Goal: Task Accomplishment & Management: Complete application form

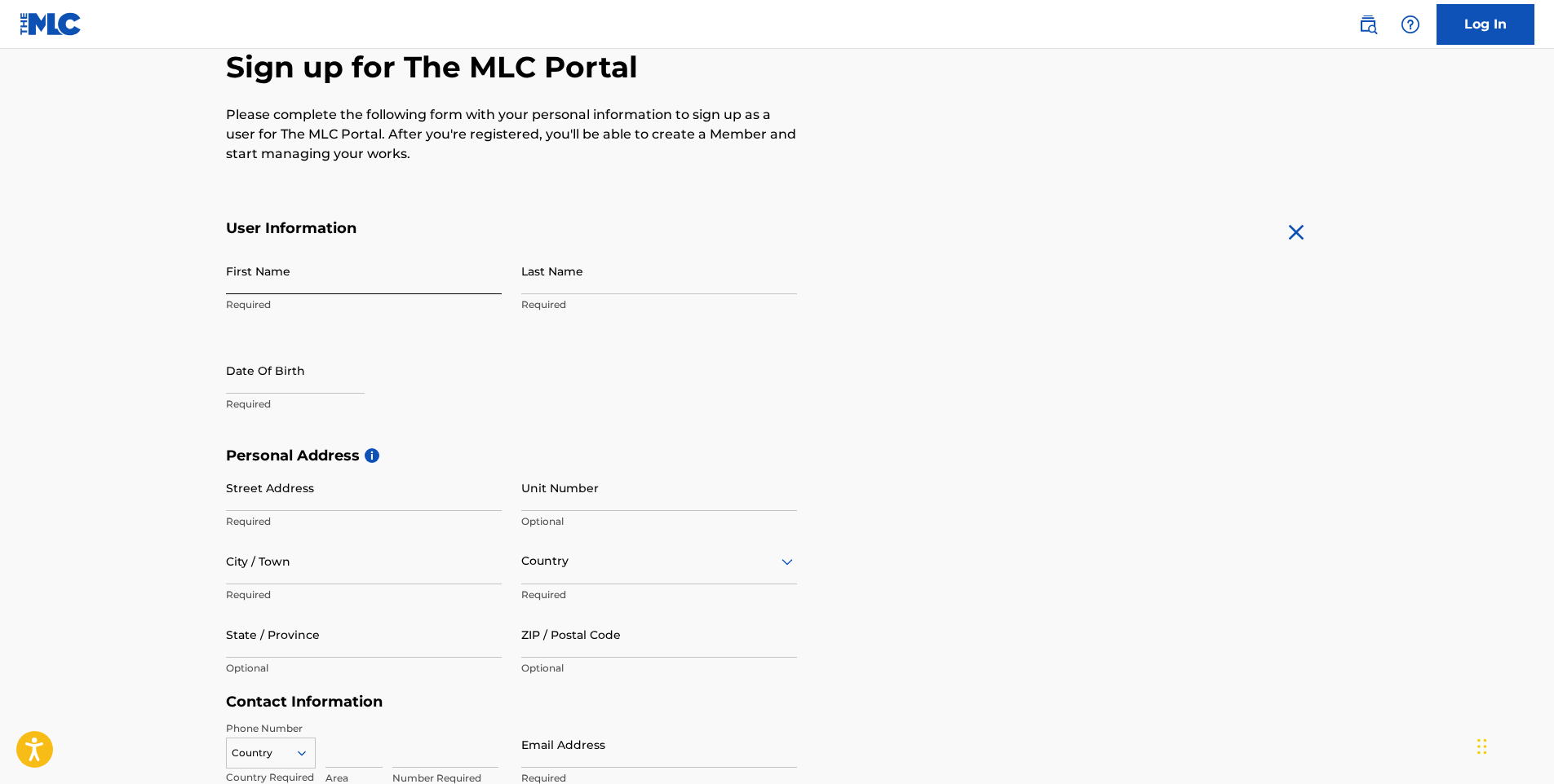
drag, startPoint x: 342, startPoint y: 271, endPoint x: 330, endPoint y: 268, distance: 12.4
click at [330, 268] on input "First Name" at bounding box center [363, 271] width 275 height 46
type input "[PERSON_NAME]"
type input "[EMAIL_ADDRESS][DOMAIN_NAME]"
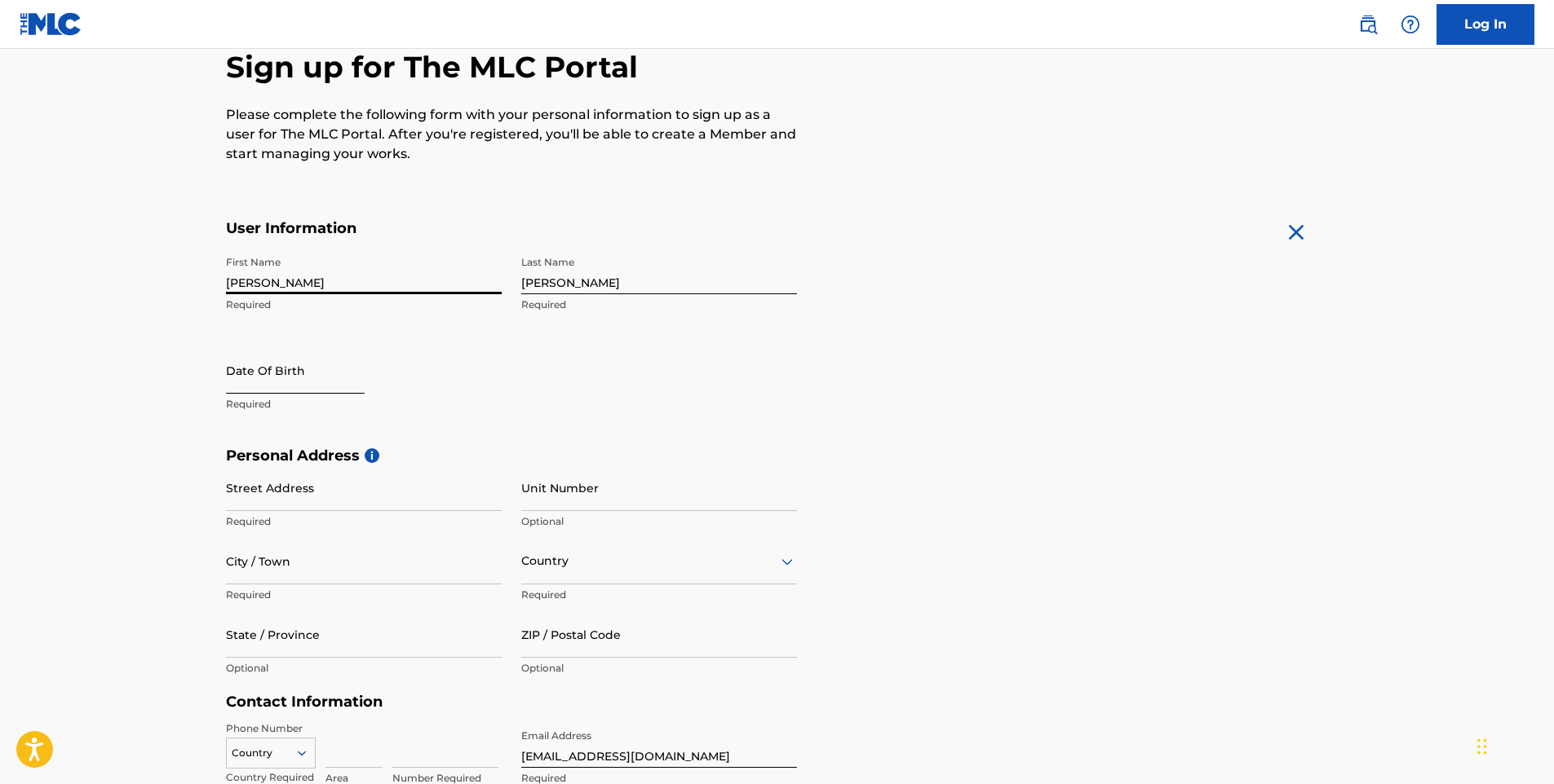
click at [339, 387] on input "text" at bounding box center [295, 371] width 139 height 46
select select "8"
select select "2025"
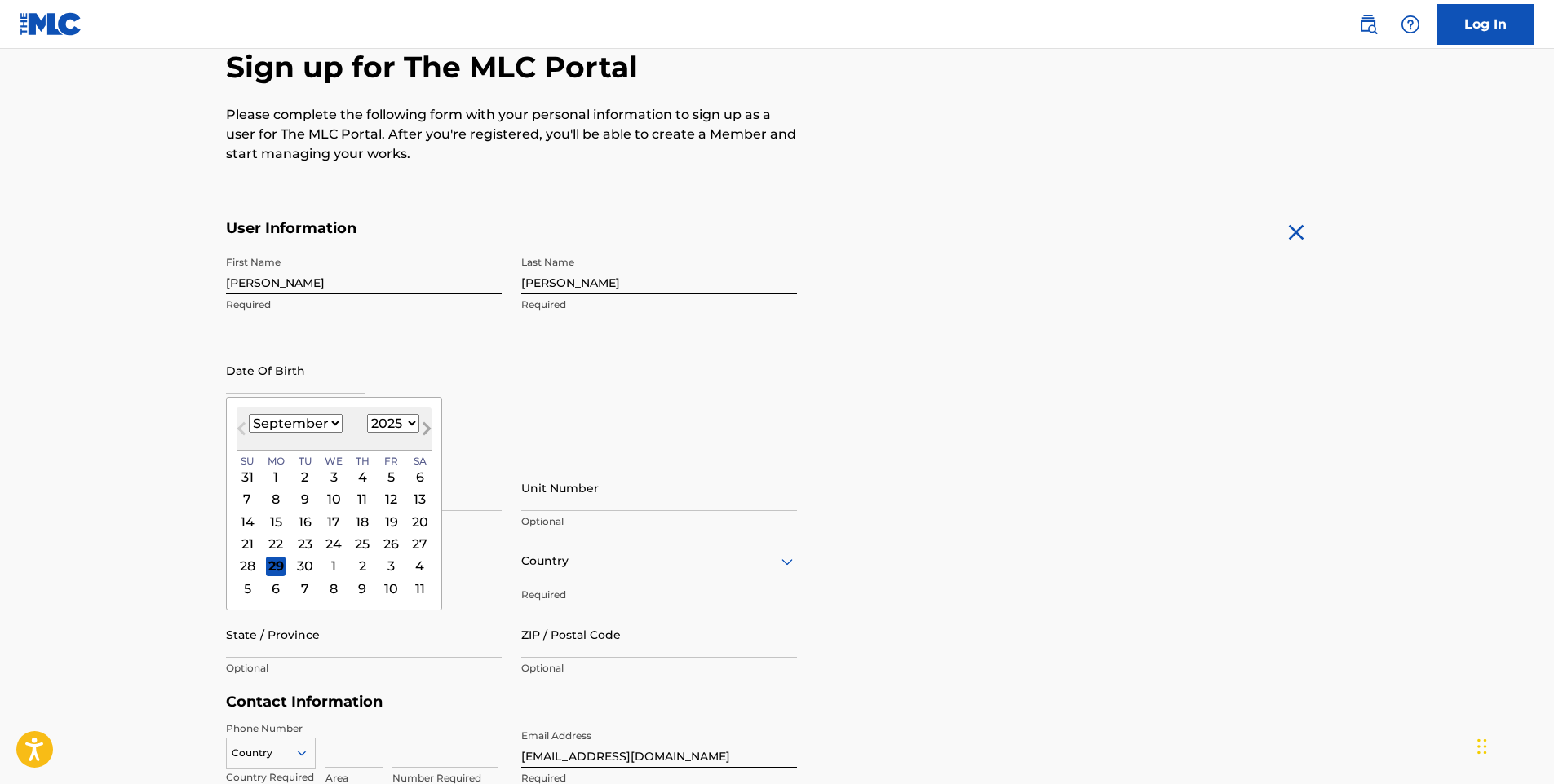
click at [418, 428] on button "Next Month" at bounding box center [426, 432] width 26 height 26
select select "9"
click at [391, 424] on select "1900 1901 1902 1903 1904 1905 1906 1907 1908 1909 1910 1911 1912 1913 1914 1915…" at bounding box center [393, 424] width 52 height 19
select select "1988"
click at [367, 414] on select "1900 1901 1902 1903 1904 1905 1906 1907 1908 1909 1910 1911 1912 1913 1914 1915…" at bounding box center [393, 424] width 52 height 19
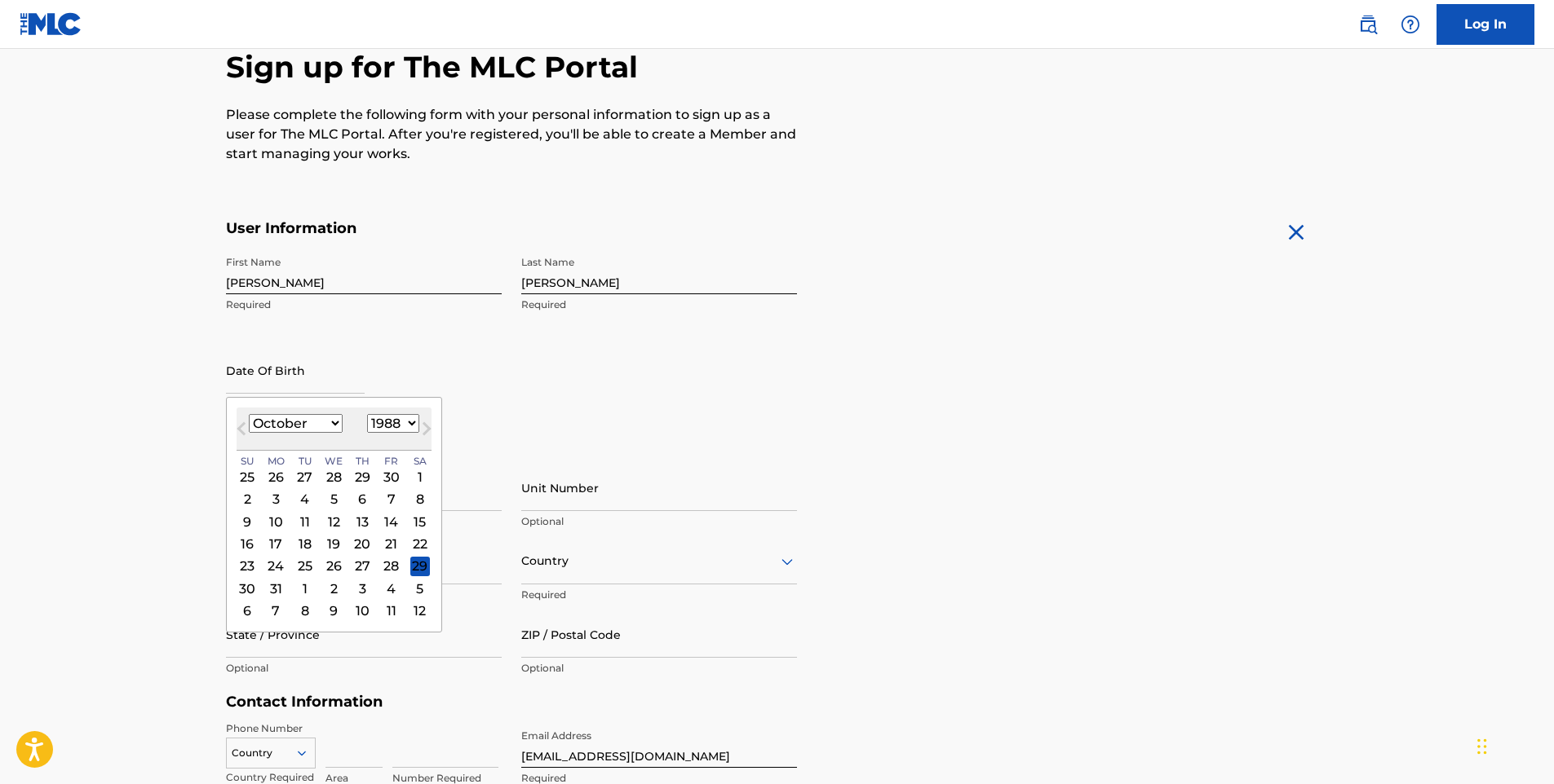
click at [333, 425] on select "January February March April May June July August September October November De…" at bounding box center [295, 424] width 94 height 19
select select "5"
click at [249, 414] on select "January February March April May June July August September October November De…" at bounding box center [295, 424] width 94 height 19
click at [338, 471] on div "1" at bounding box center [333, 477] width 20 height 20
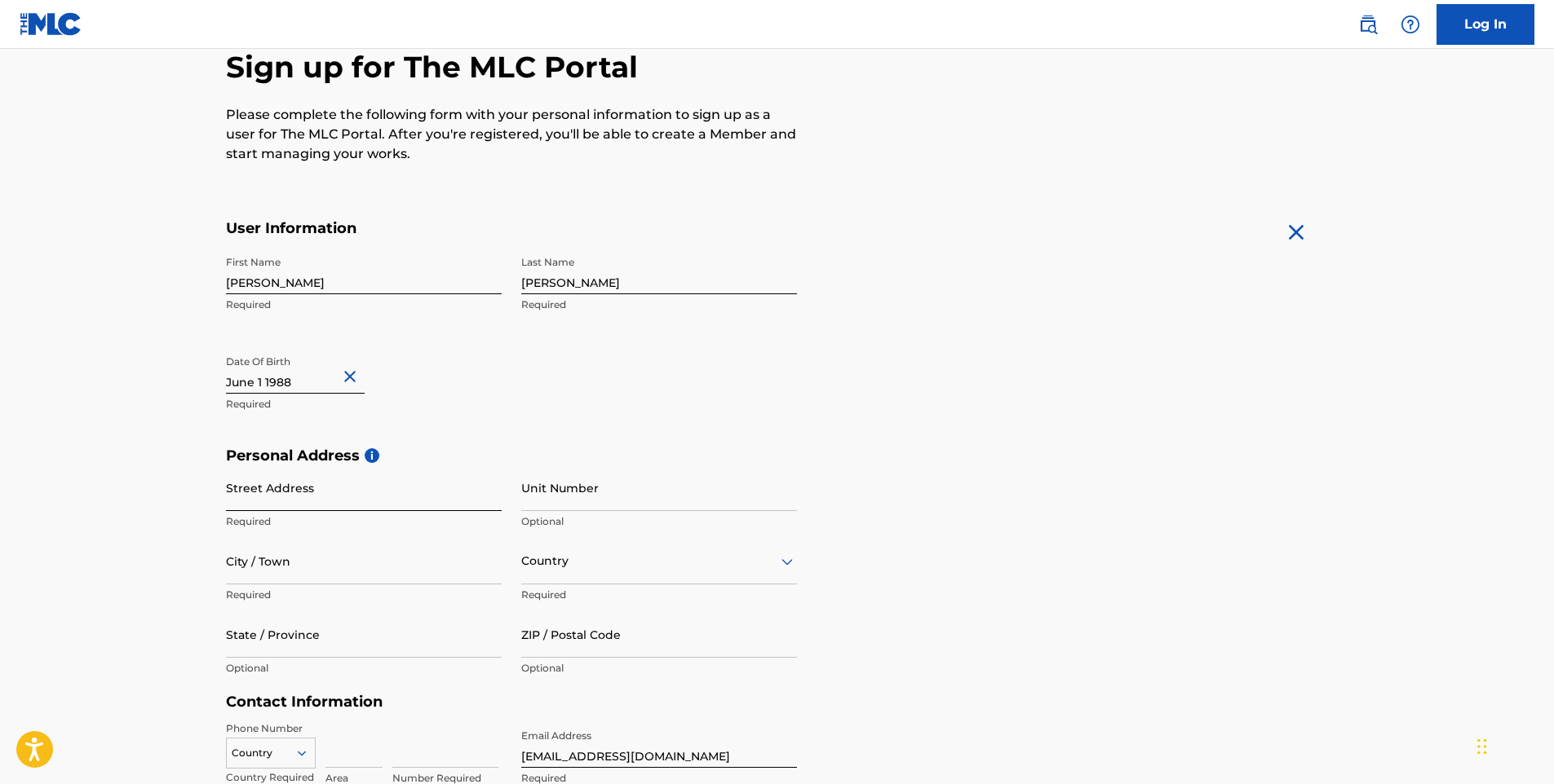
click at [332, 492] on input "Street Address" at bounding box center [363, 488] width 275 height 46
type input "CMC- Magoanine"
type input "[GEOGRAPHIC_DATA]"
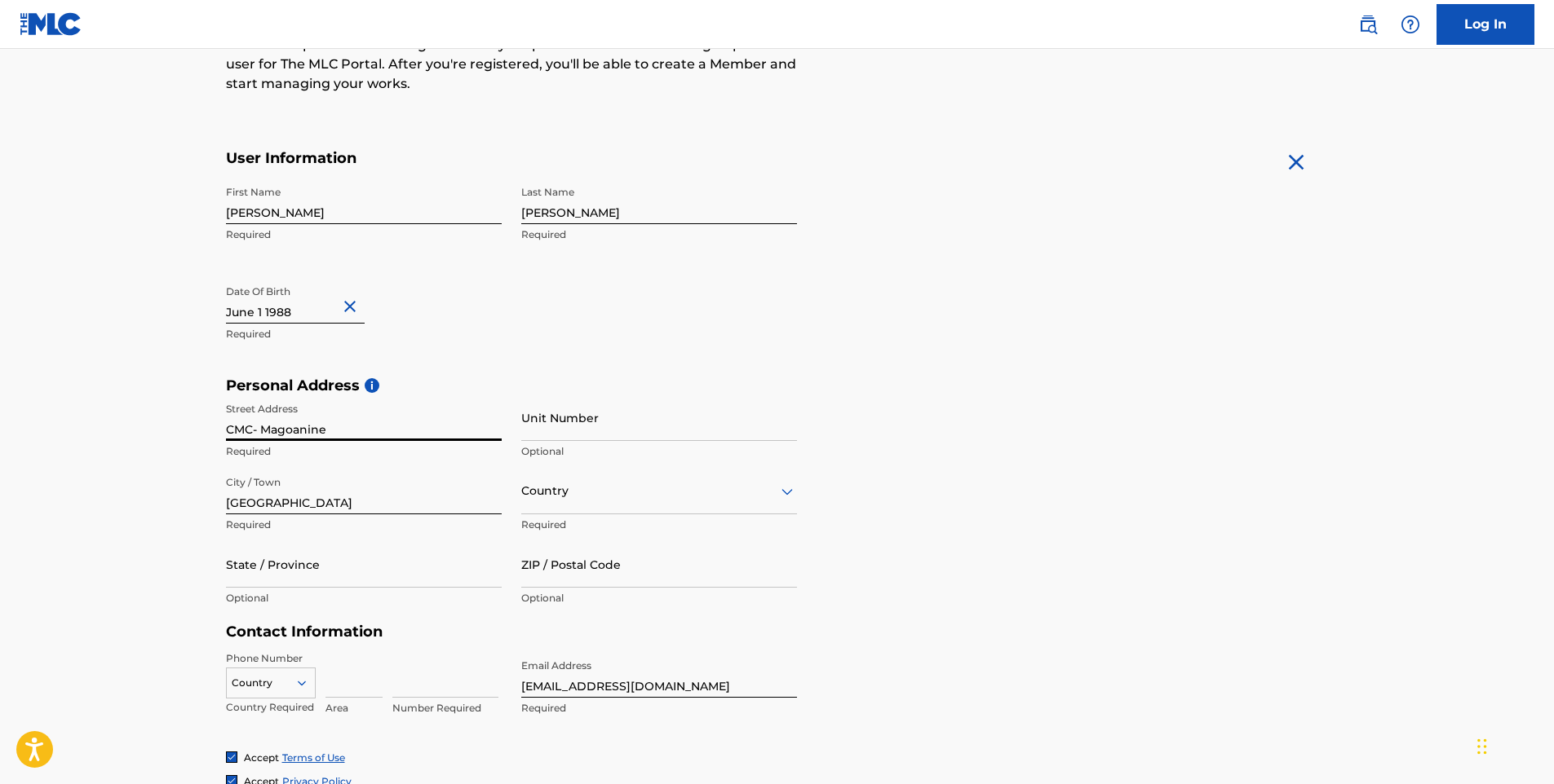
scroll to position [326, 0]
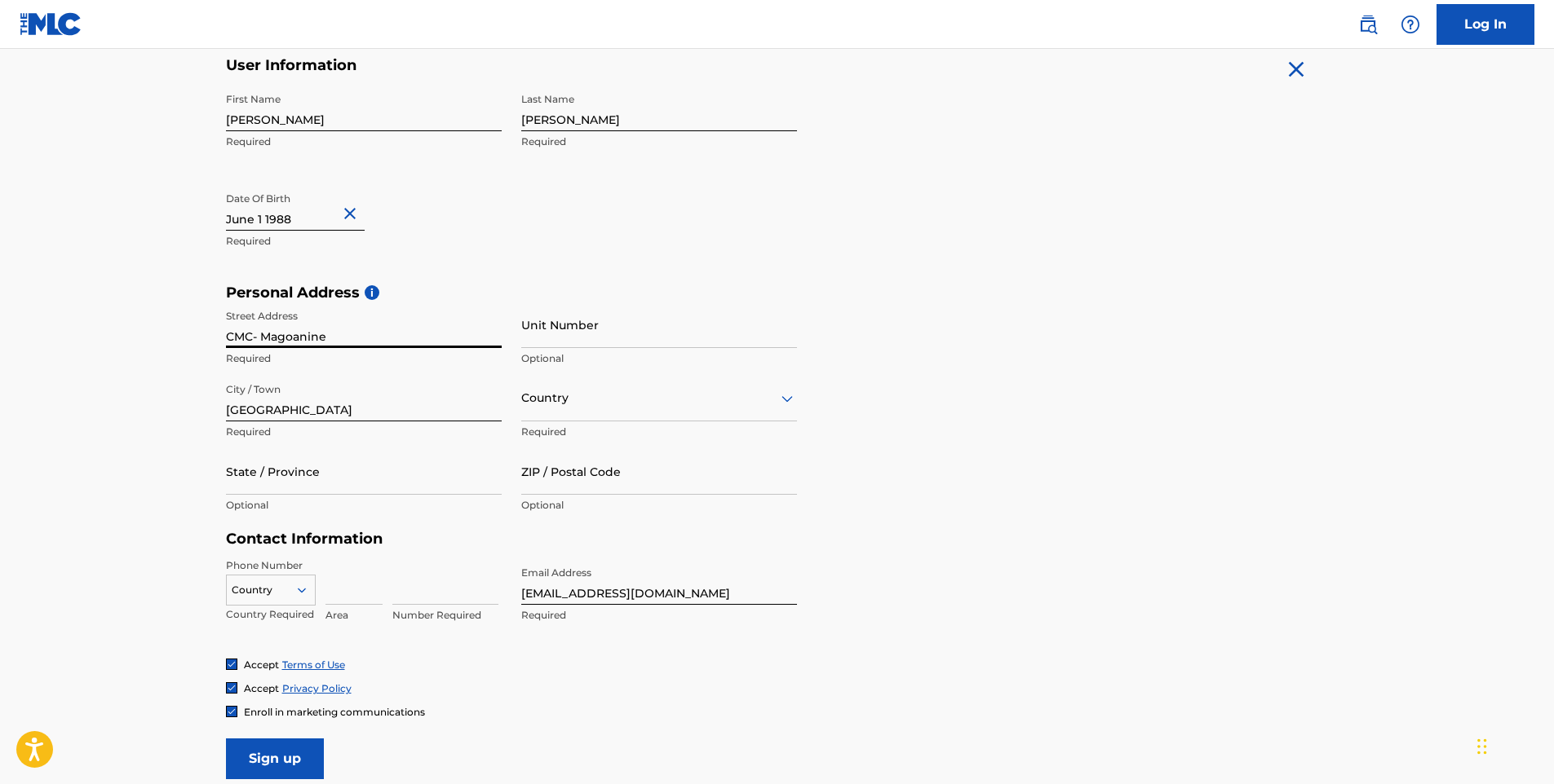
click at [786, 392] on icon at bounding box center [787, 398] width 20 height 20
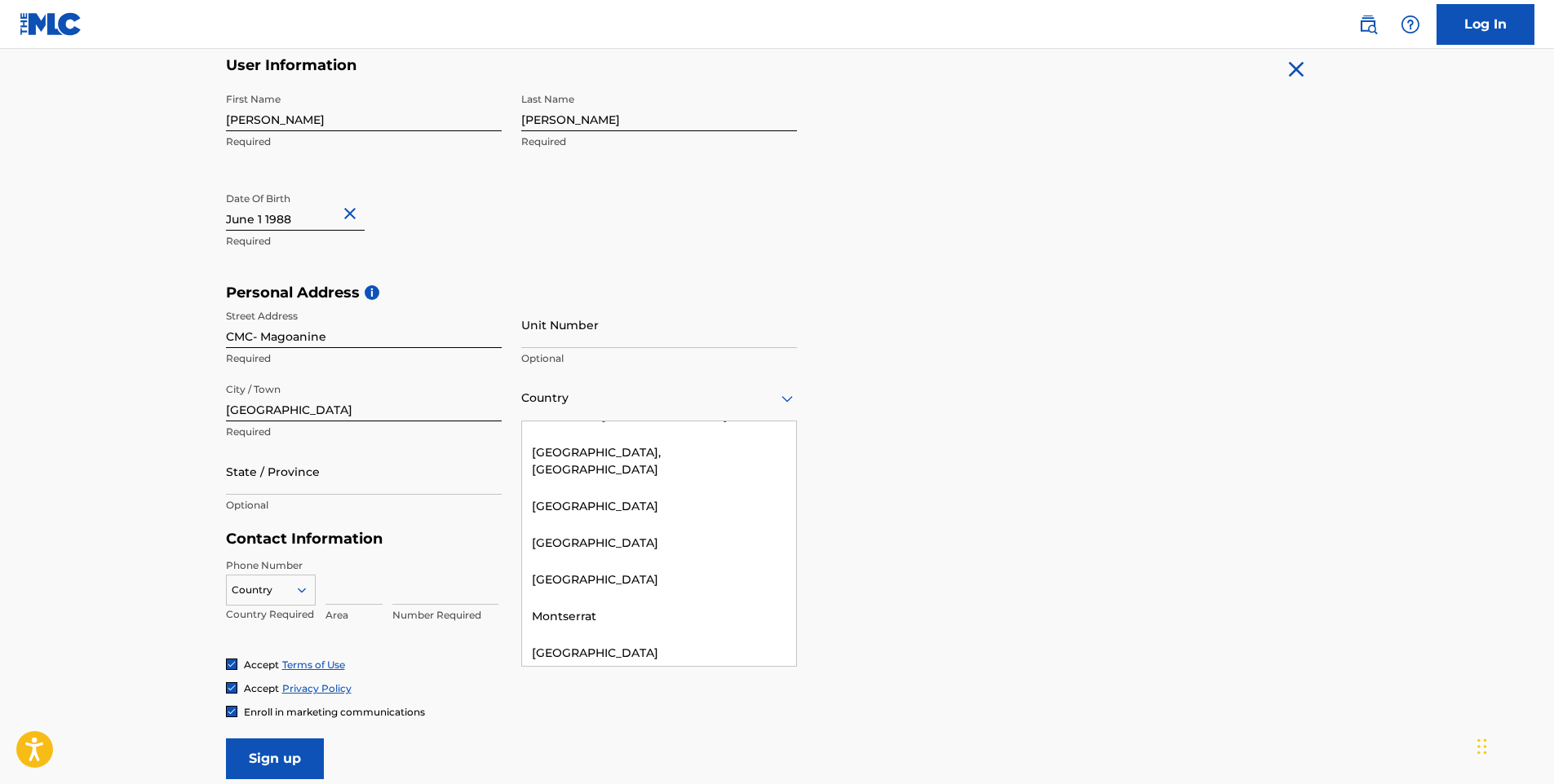
scroll to position [4810, 0]
click at [605, 669] on div "[GEOGRAPHIC_DATA]" at bounding box center [658, 687] width 274 height 37
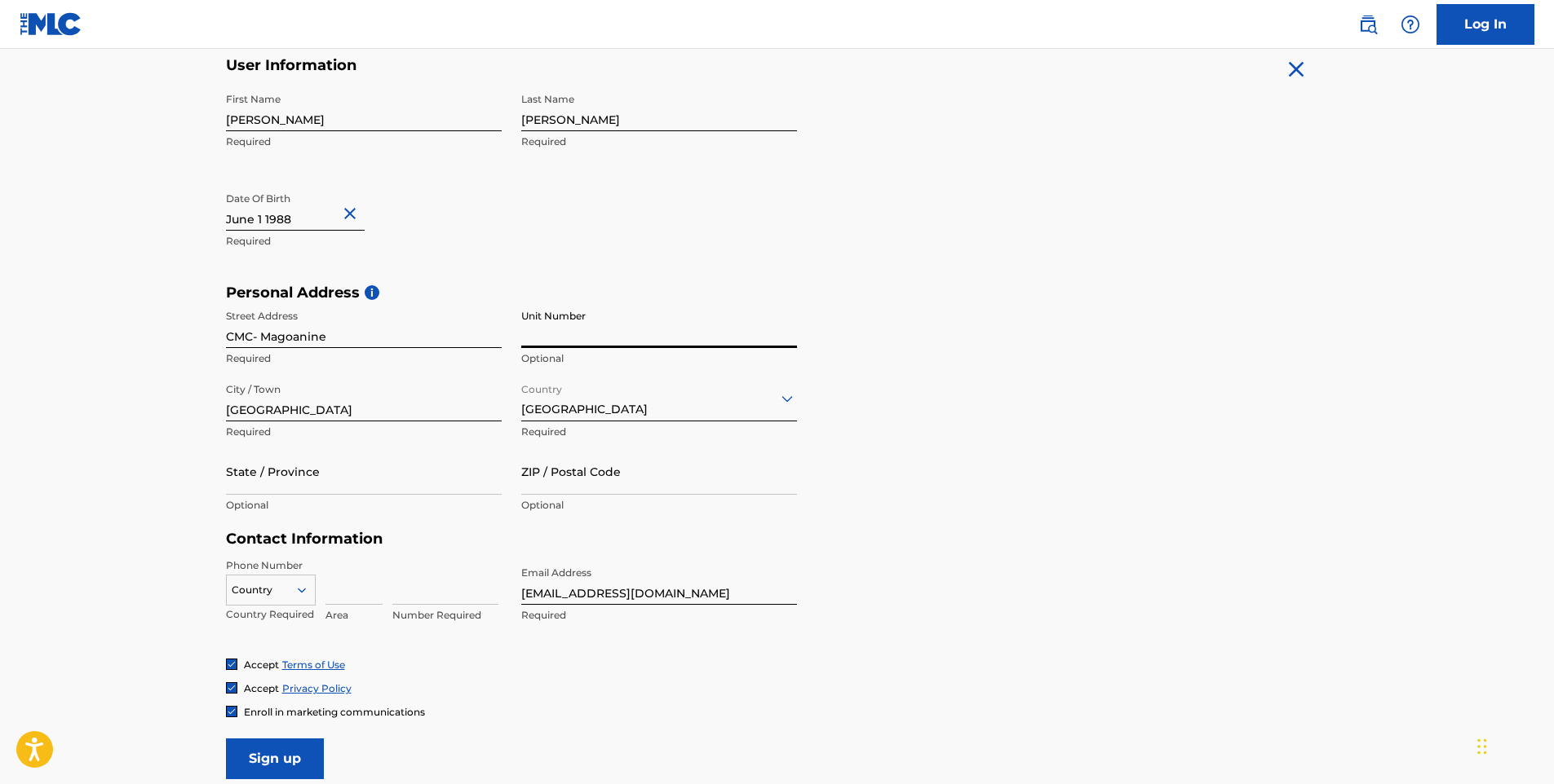
click at [601, 331] on input "Unit Number" at bounding box center [658, 325] width 275 height 46
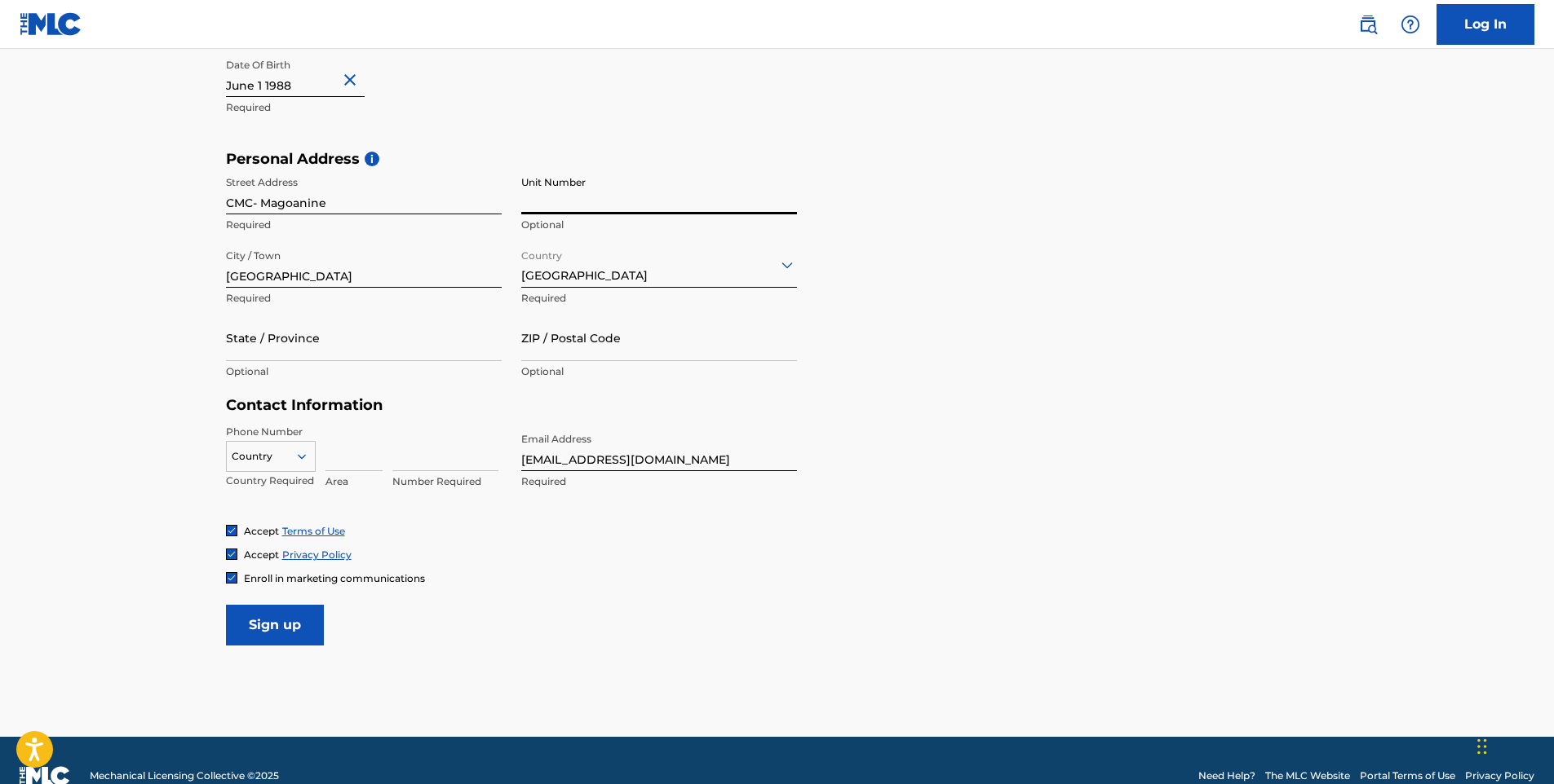
scroll to position [489, 0]
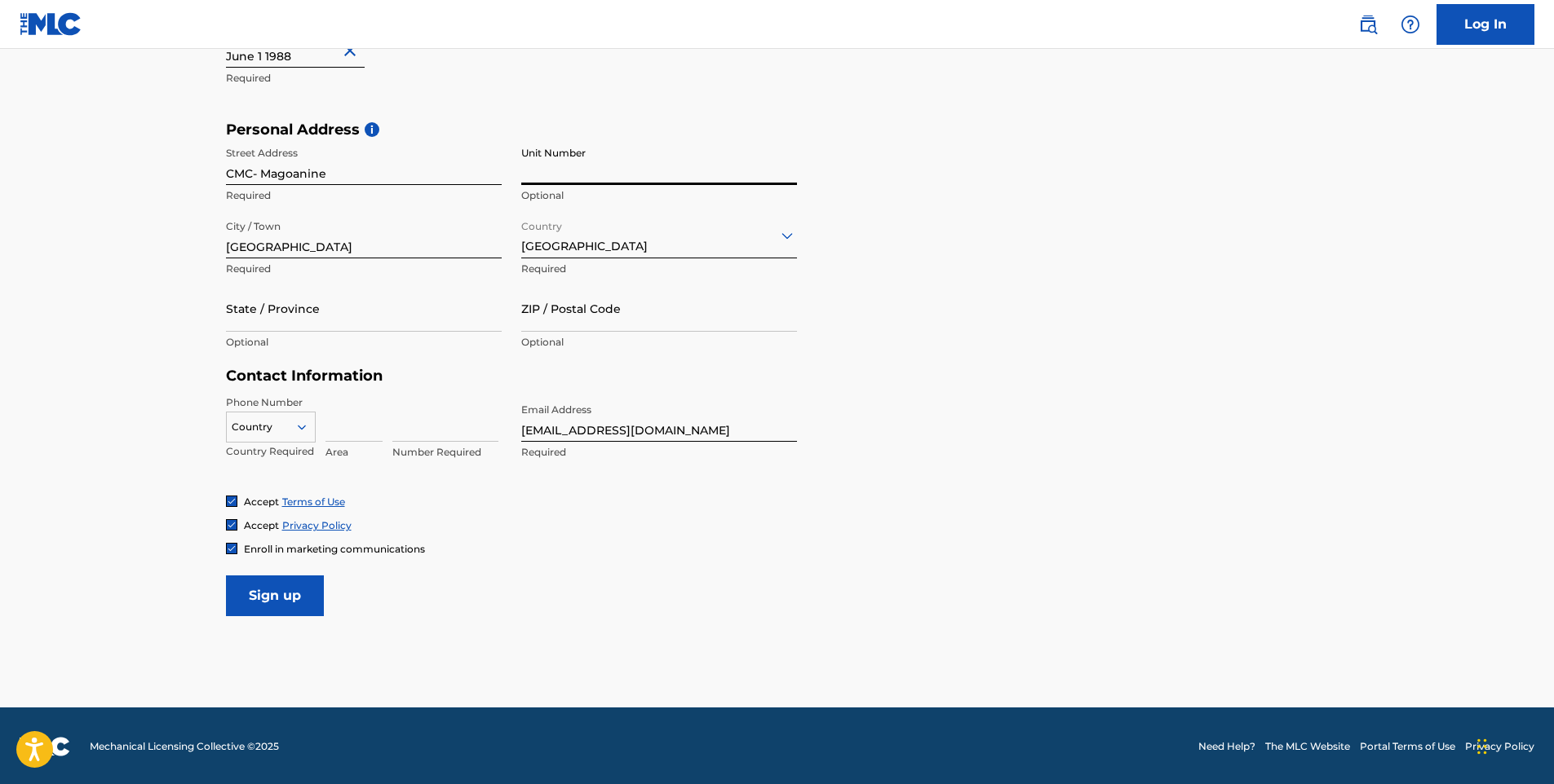
click at [302, 422] on icon at bounding box center [301, 426] width 15 height 15
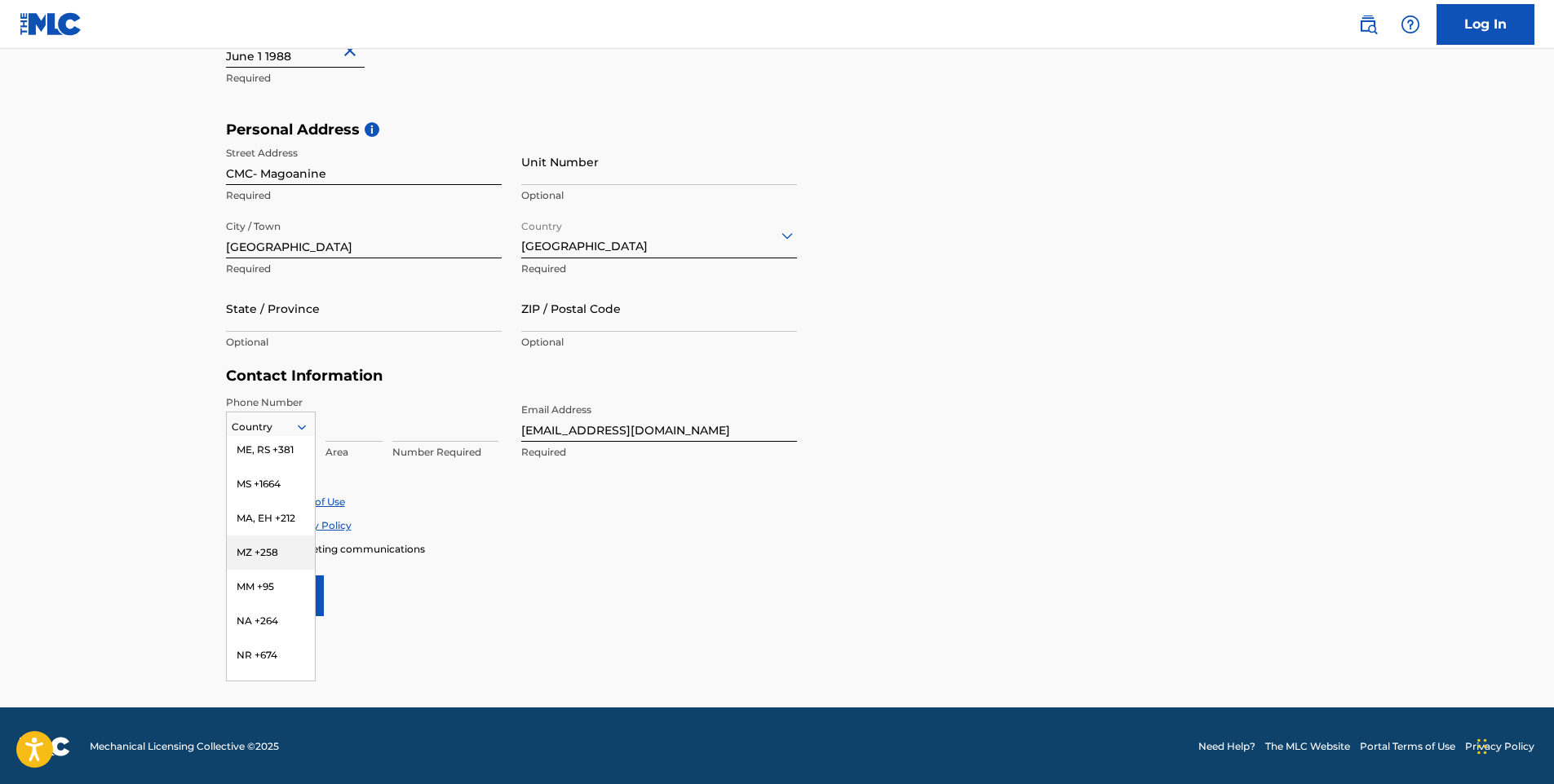
scroll to position [4565, 0]
click at [263, 488] on div "MZ +258" at bounding box center [270, 471] width 88 height 34
click at [354, 431] on input at bounding box center [354, 419] width 57 height 46
type input "84"
type input "7396360"
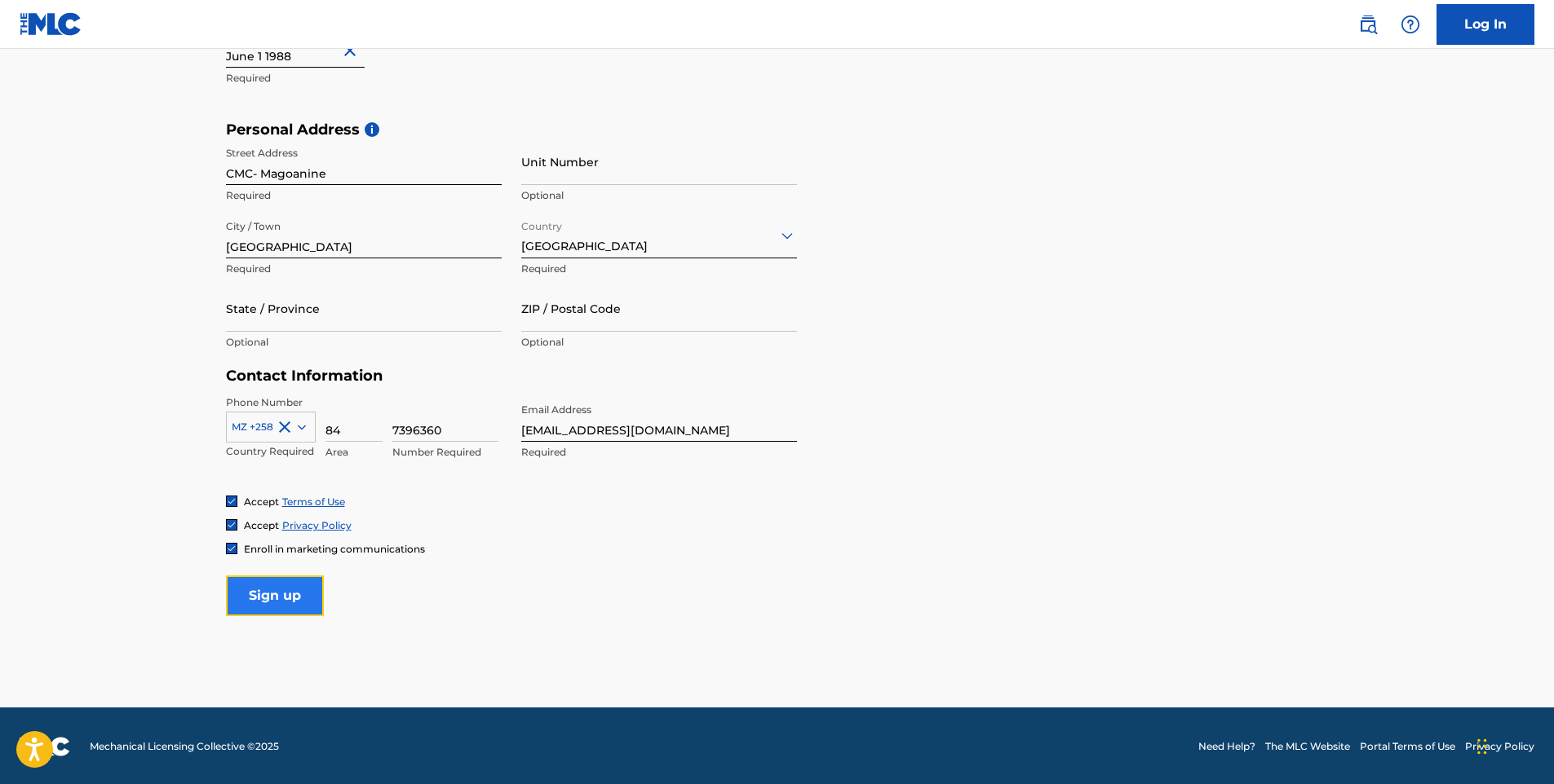
click at [295, 600] on input "Sign up" at bounding box center [275, 596] width 98 height 41
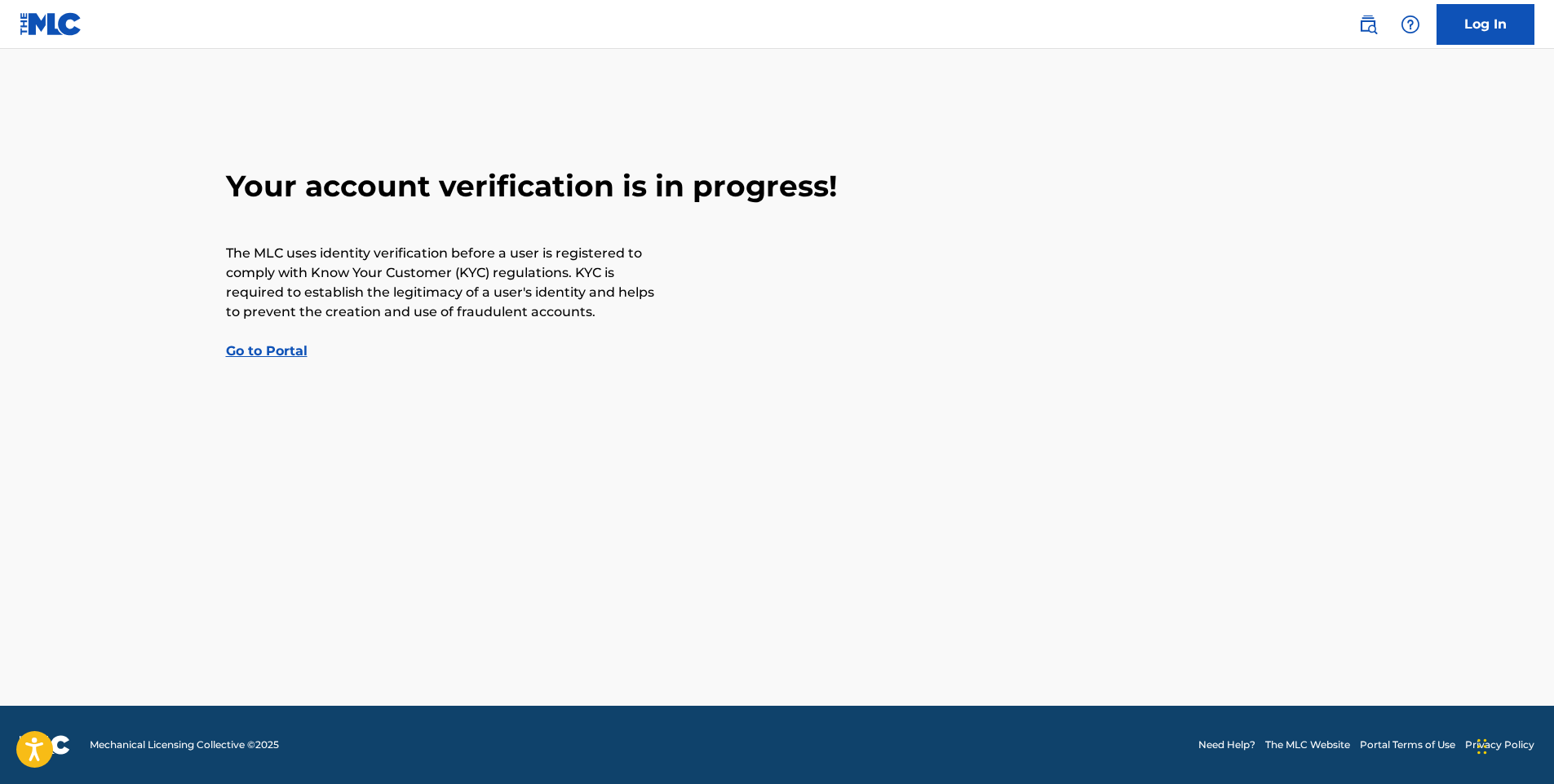
click at [281, 353] on link "Go to Portal" at bounding box center [266, 351] width 82 height 15
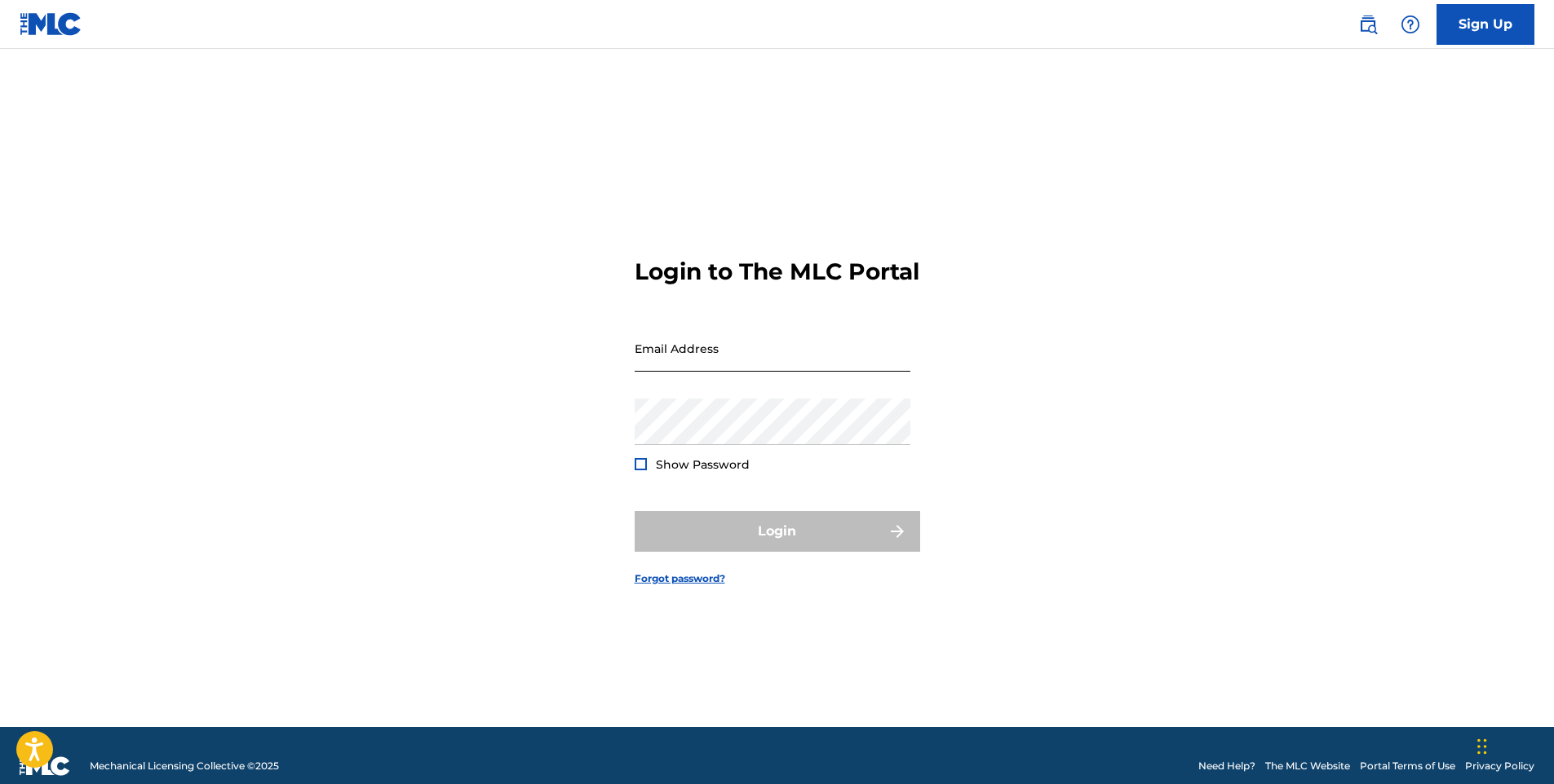
click at [745, 354] on input "Email Address" at bounding box center [771, 348] width 275 height 46
type input "[EMAIL_ADDRESS][DOMAIN_NAME]"
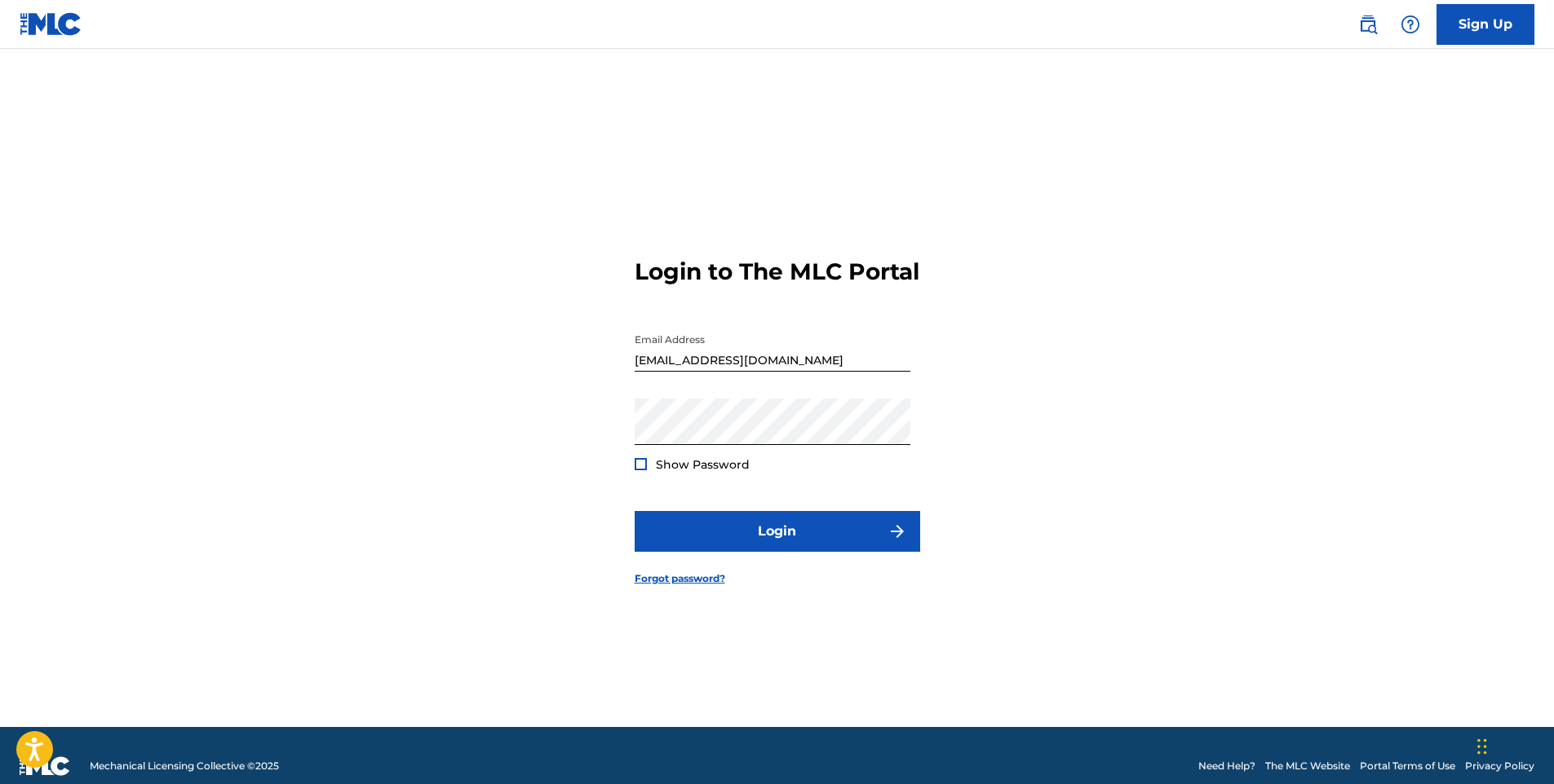
click at [654, 473] on div "Show Password" at bounding box center [692, 464] width 115 height 16
click at [635, 470] on div at bounding box center [640, 464] width 12 height 12
click at [775, 552] on button "Login" at bounding box center [777, 532] width 286 height 41
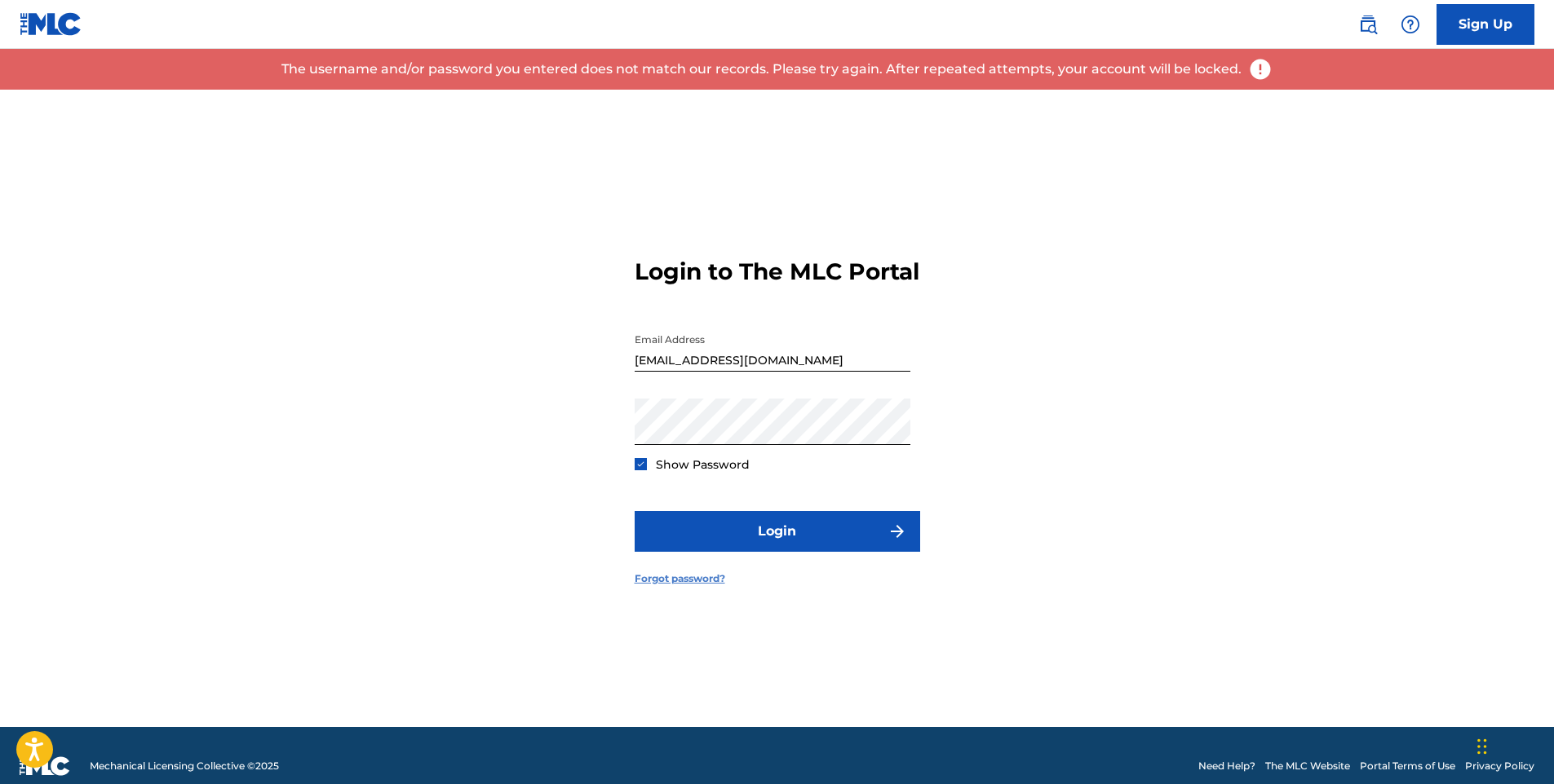
click at [706, 586] on link "Forgot password?" at bounding box center [679, 578] width 90 height 15
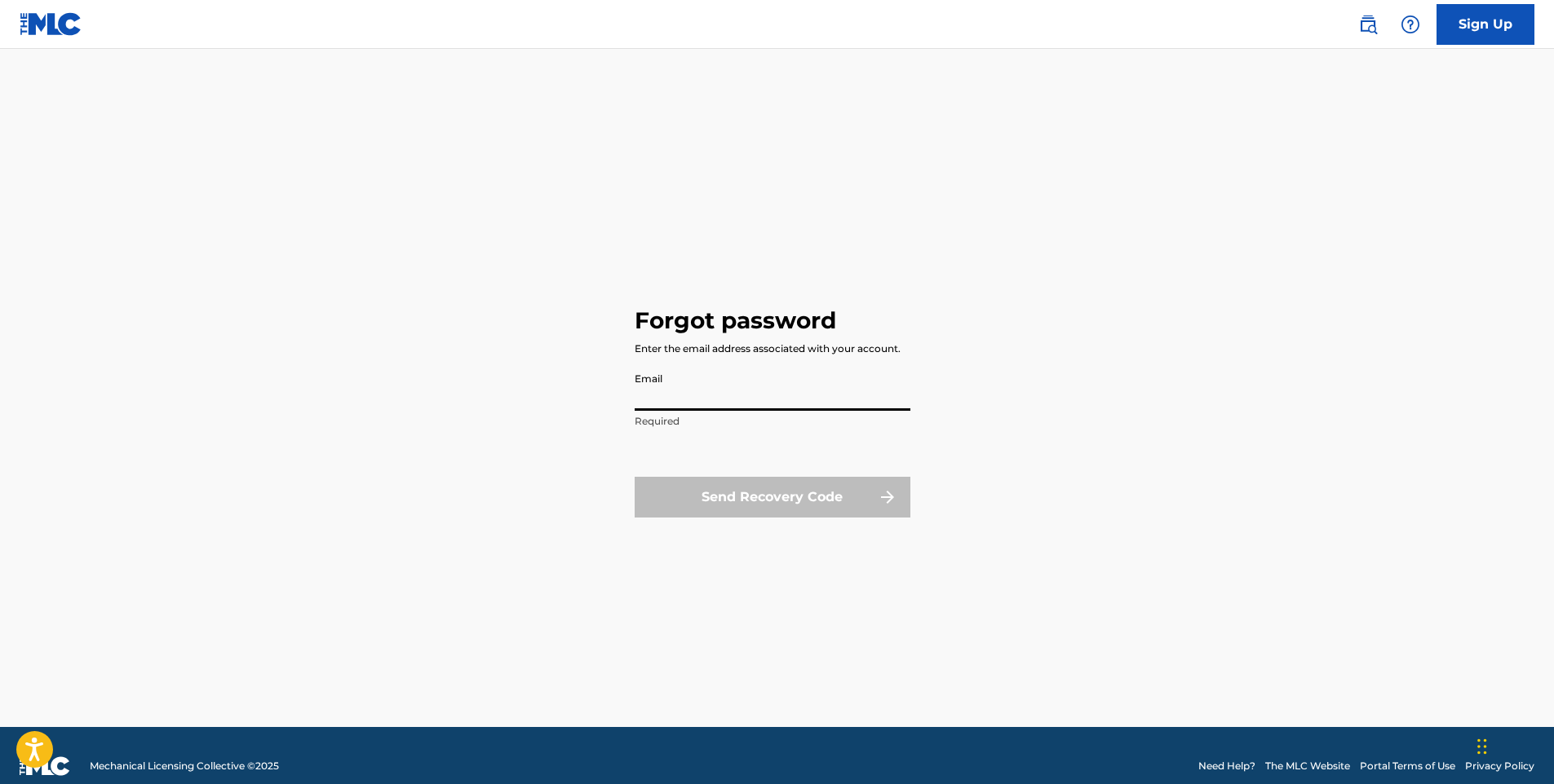
click at [757, 393] on input "Email" at bounding box center [771, 388] width 275 height 46
type input "[EMAIL_ADDRESS][DOMAIN_NAME]"
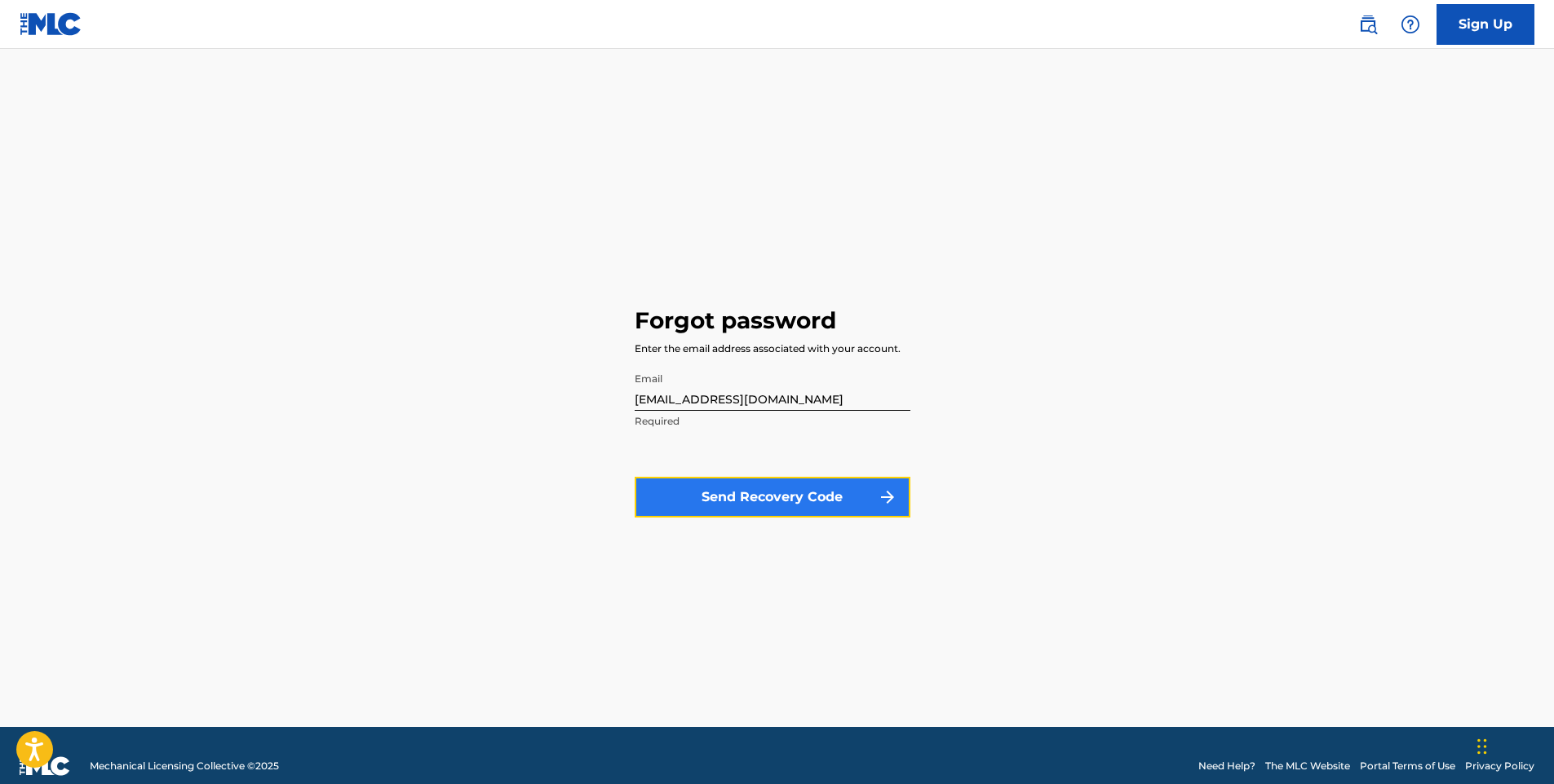
click at [819, 498] on button "Send Recovery Code" at bounding box center [771, 498] width 275 height 41
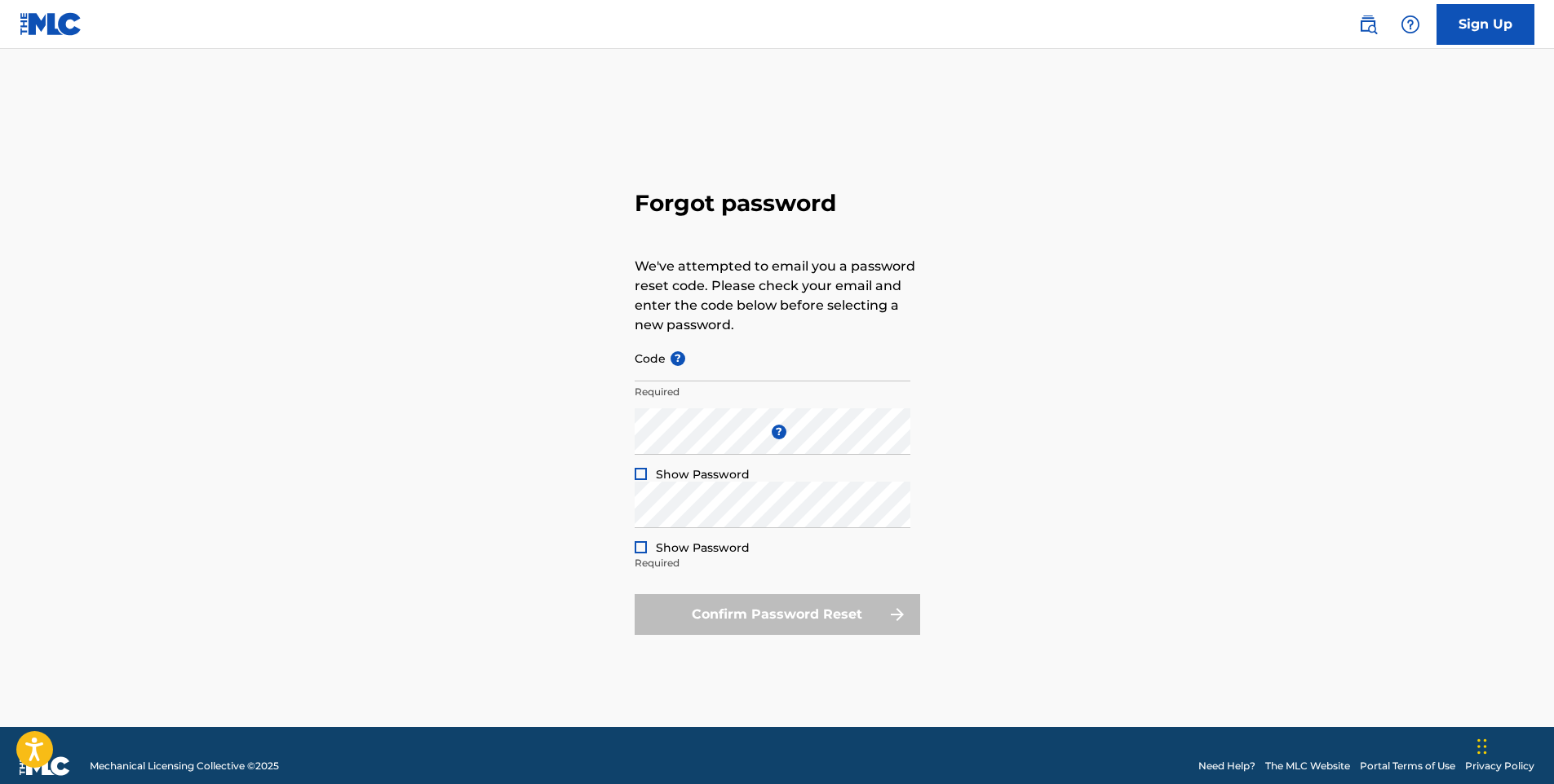
type input "[EMAIL_ADDRESS][DOMAIN_NAME]"
click at [639, 475] on div at bounding box center [640, 474] width 12 height 12
click at [638, 546] on div at bounding box center [640, 547] width 12 height 12
click at [1045, 431] on div "Forgot password We've attempted to email you a password reset code. Please chec…" at bounding box center [777, 408] width 1142 height 637
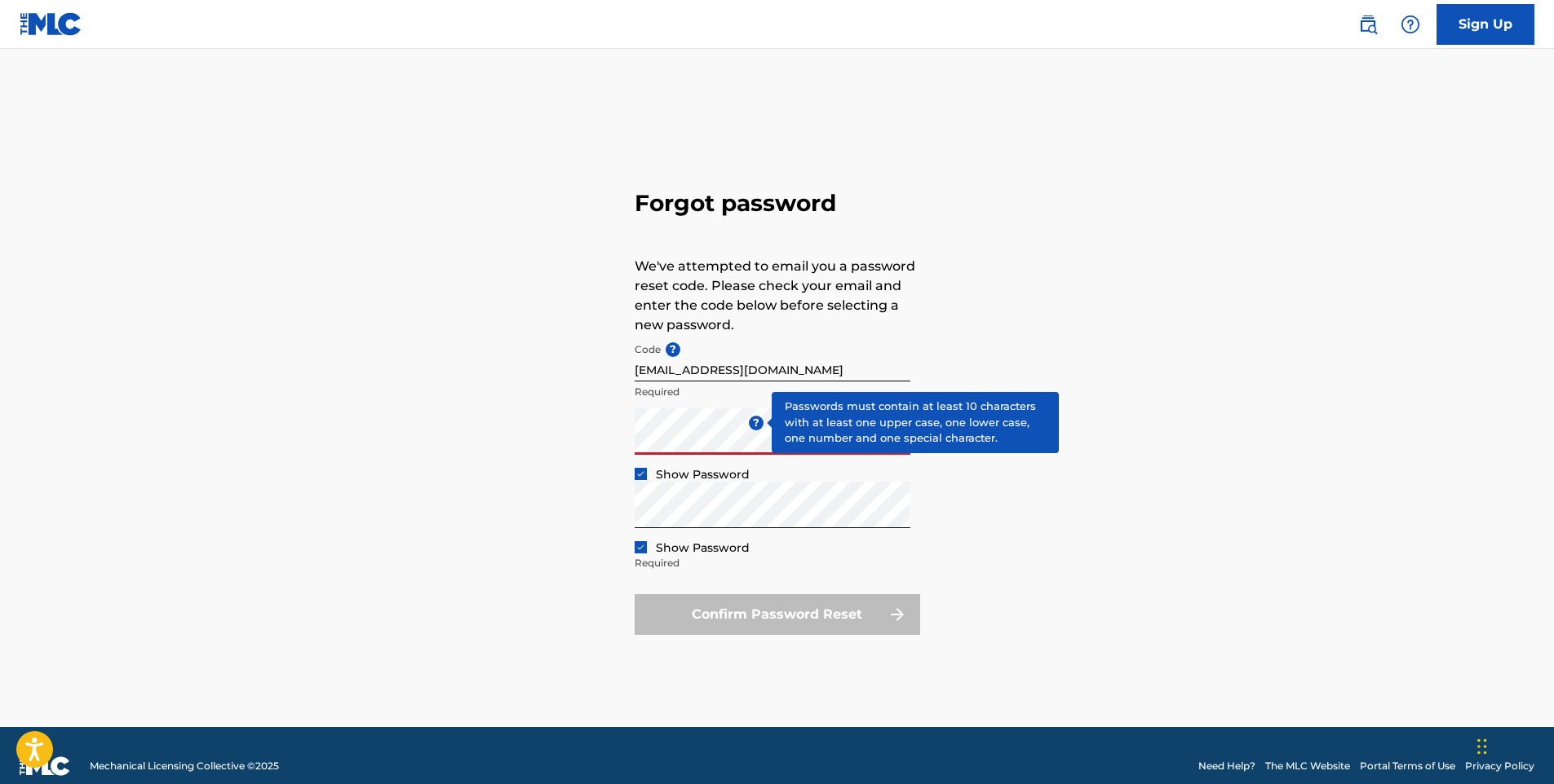
click at [1175, 580] on div "Forgot password We've attempted to email you a password reset code. Please chec…" at bounding box center [777, 408] width 1142 height 637
click at [1108, 540] on div "Forgot password We've attempted to email you a password reset code. Please chec…" at bounding box center [777, 408] width 1142 height 637
click at [1088, 520] on div "Forgot password We've attempted to email you a password reset code. Please chec…" at bounding box center [777, 408] width 1142 height 637
click at [1067, 503] on div "Forgot password We've attempted to email you a password reset code. Please chec…" at bounding box center [777, 408] width 1142 height 637
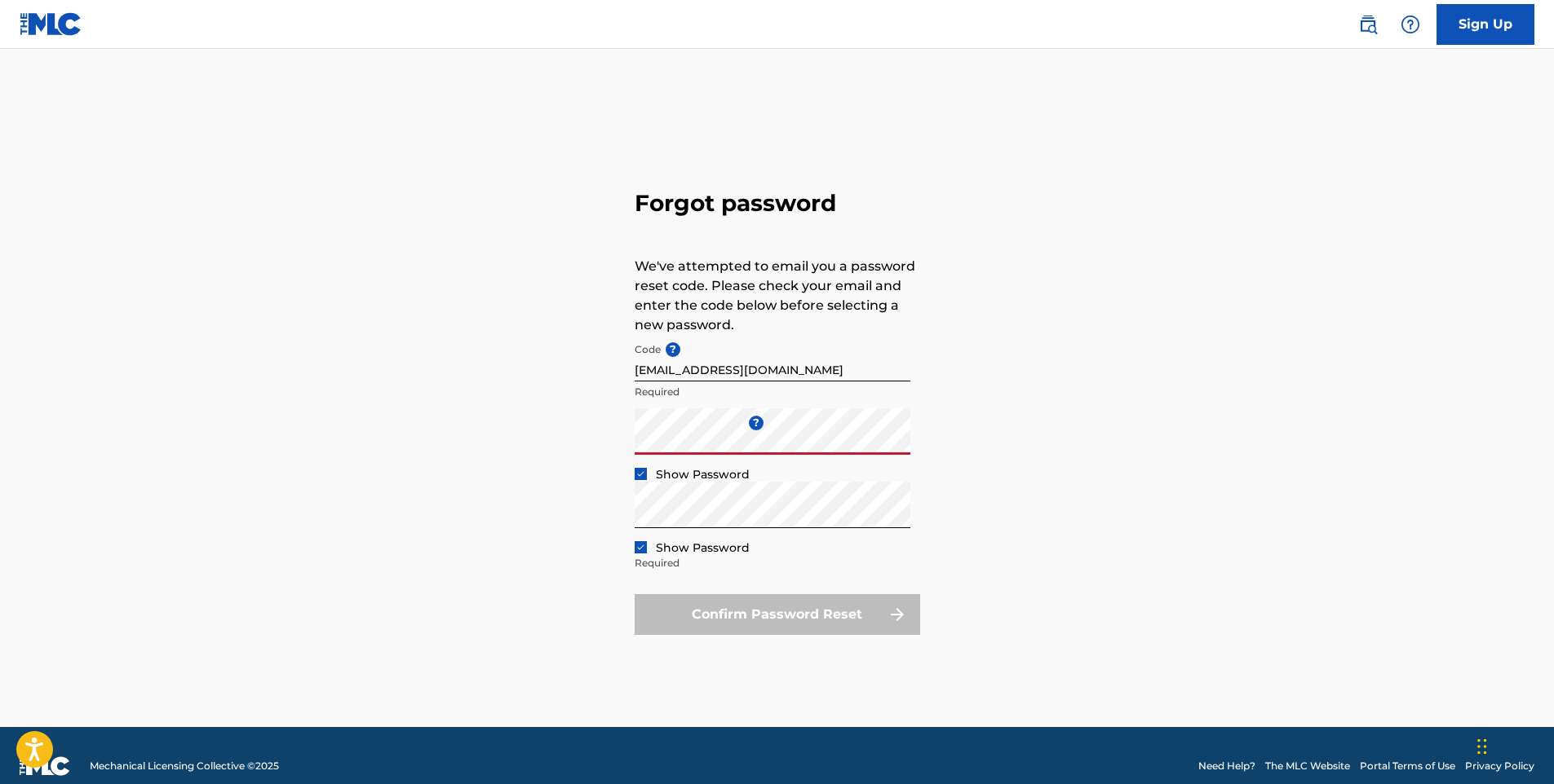
click at [1048, 518] on div "Forgot password We've attempted to email you a password reset code. Please chec…" at bounding box center [777, 408] width 1142 height 637
click at [741, 612] on div "Confirm Password Reset" at bounding box center [777, 615] width 286 height 41
click at [639, 543] on img at bounding box center [640, 547] width 9 height 9
click at [645, 473] on div at bounding box center [640, 474] width 12 height 12
click at [636, 474] on div at bounding box center [640, 474] width 12 height 12
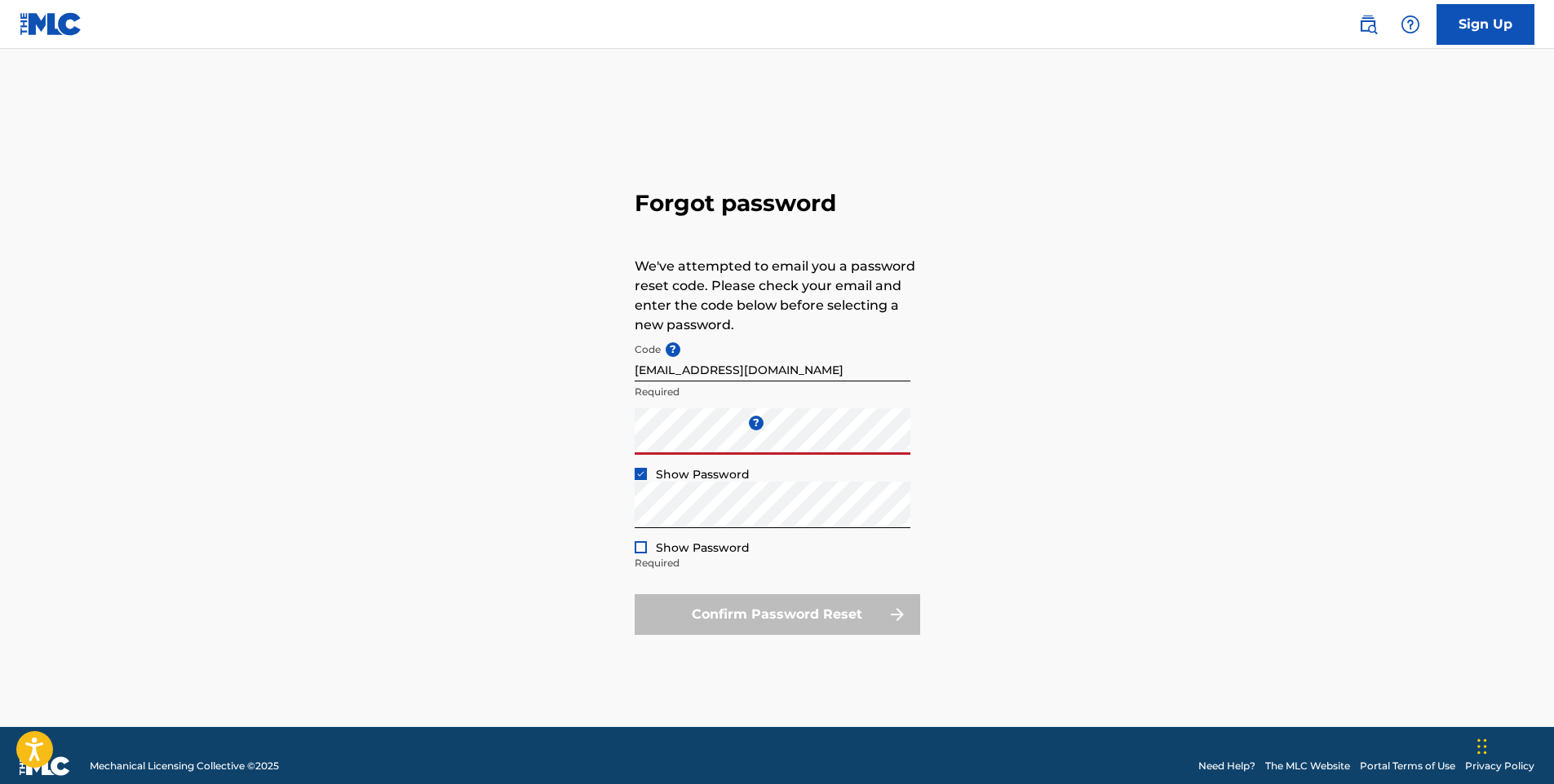
click at [1015, 456] on div "Forgot password We've attempted to email you a password reset code. Please chec…" at bounding box center [777, 408] width 1142 height 637
click at [637, 546] on div at bounding box center [640, 547] width 12 height 12
click at [735, 616] on div "Confirm Password Reset" at bounding box center [777, 615] width 286 height 41
click at [774, 624] on div "Confirm Password Reset" at bounding box center [777, 615] width 286 height 41
click at [1464, 26] on link "Sign Up" at bounding box center [1485, 25] width 98 height 41
